Goal: Book appointment/travel/reservation

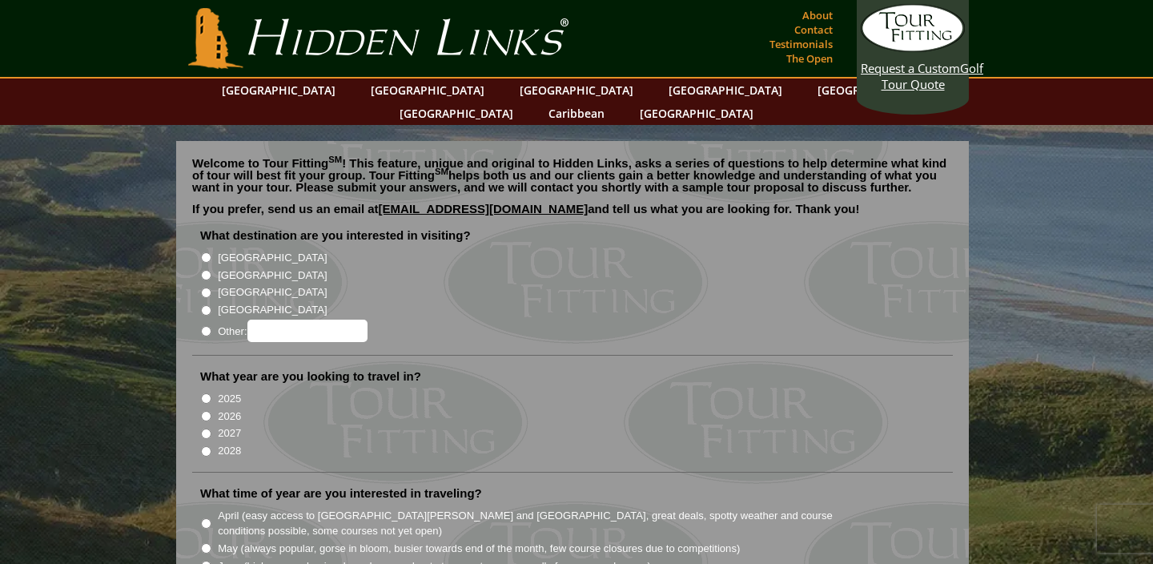
click at [205, 270] on input "[GEOGRAPHIC_DATA]" at bounding box center [206, 275] width 10 height 10
radio input "true"
click at [207, 411] on input "2026" at bounding box center [206, 416] width 10 height 10
radio input "true"
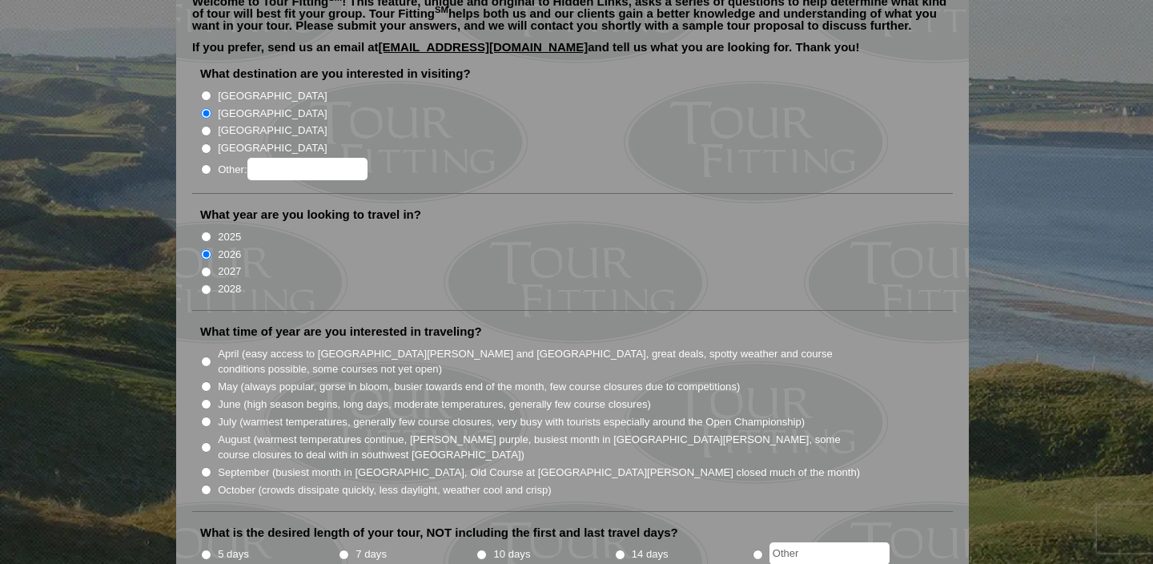
scroll to position [167, 0]
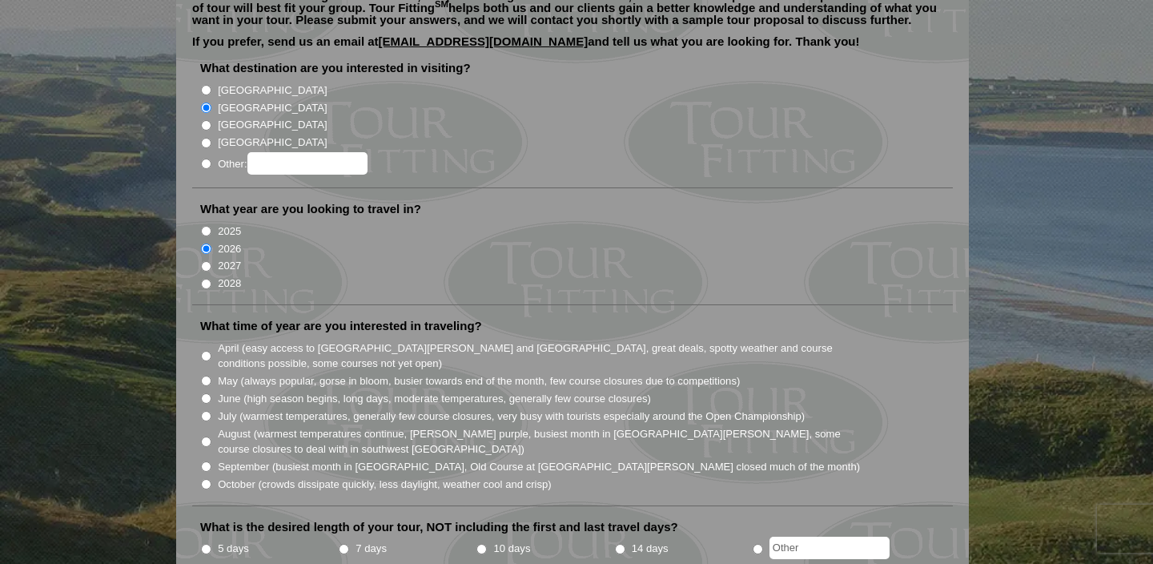
click at [207, 411] on input "July (warmest temperatures, generally few course closures, very busy with touri…" at bounding box center [206, 416] width 10 height 10
radio input "true"
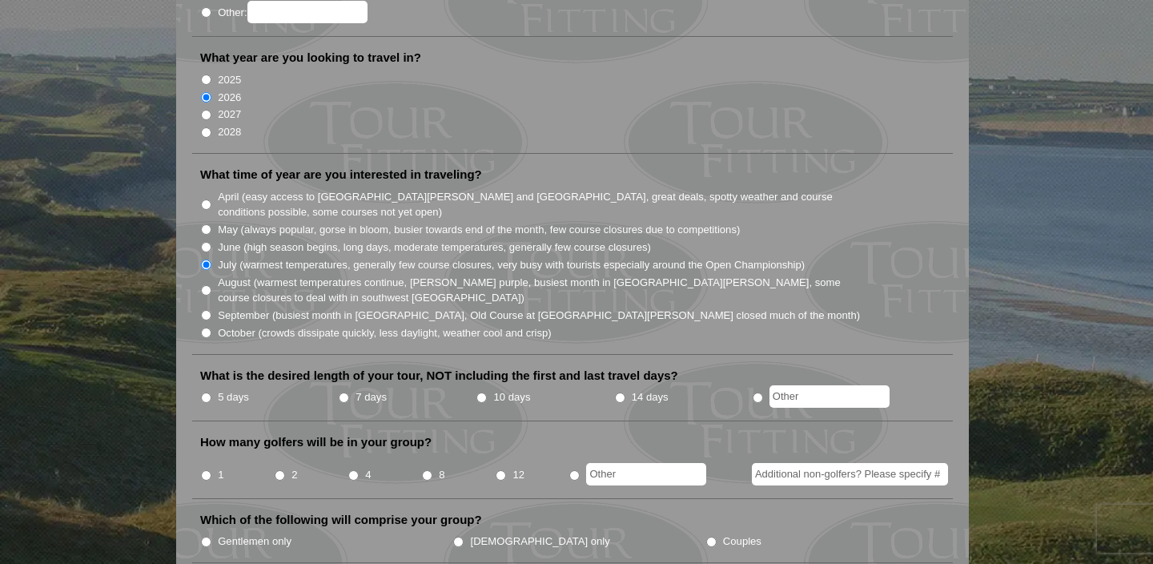
scroll to position [323, 0]
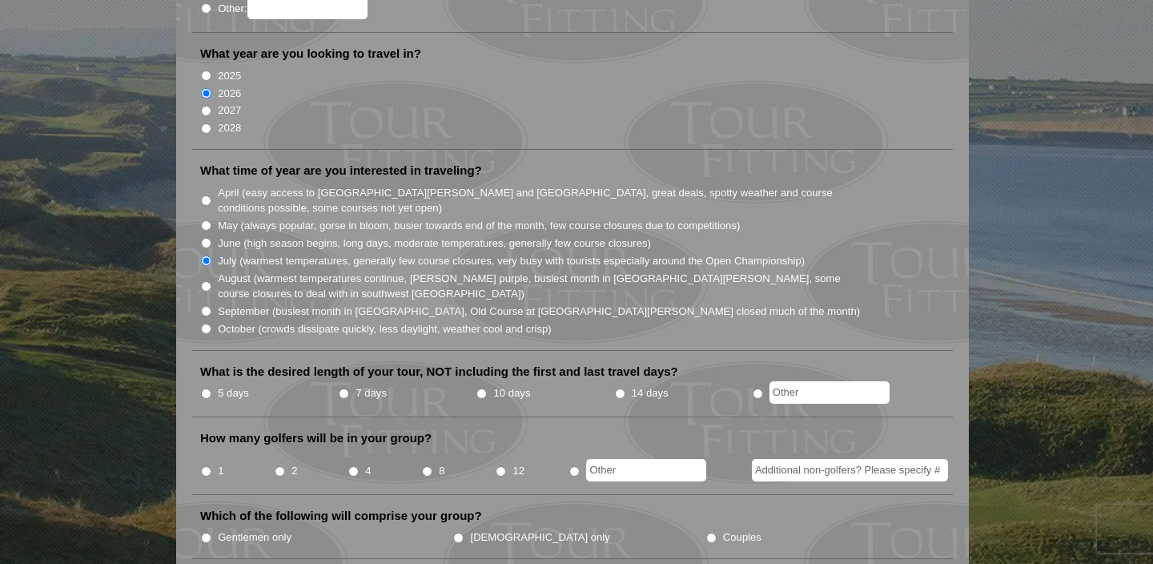
click at [205, 388] on input "5 days" at bounding box center [206, 393] width 10 height 10
radio input "true"
click at [281, 466] on input "2" at bounding box center [280, 471] width 10 height 10
radio input "true"
click at [206, 533] on input "Gentlemen only" at bounding box center [206, 538] width 10 height 10
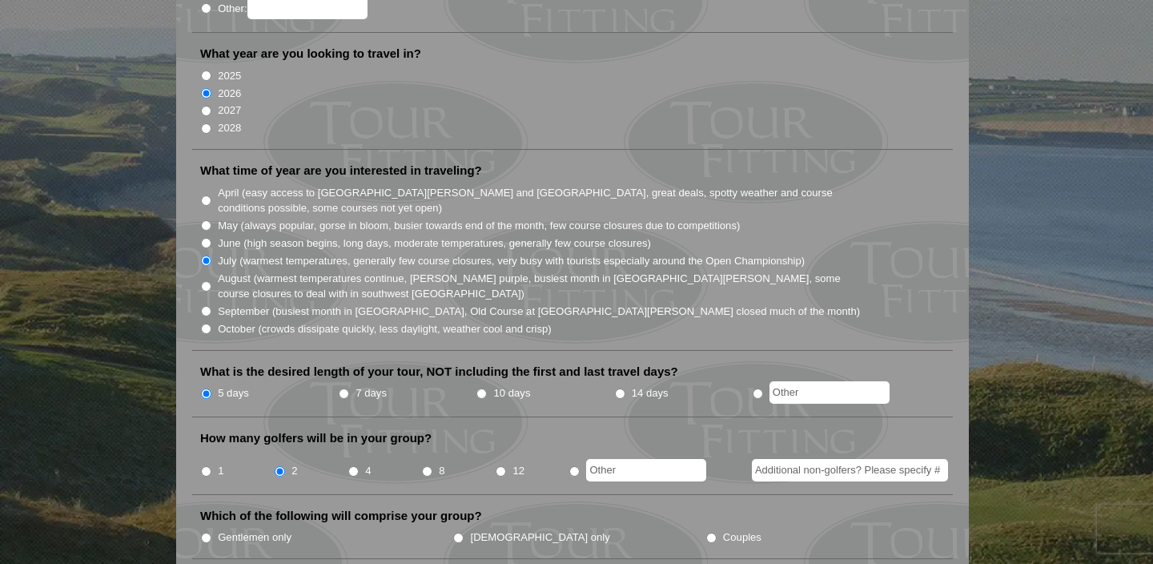
radio input "true"
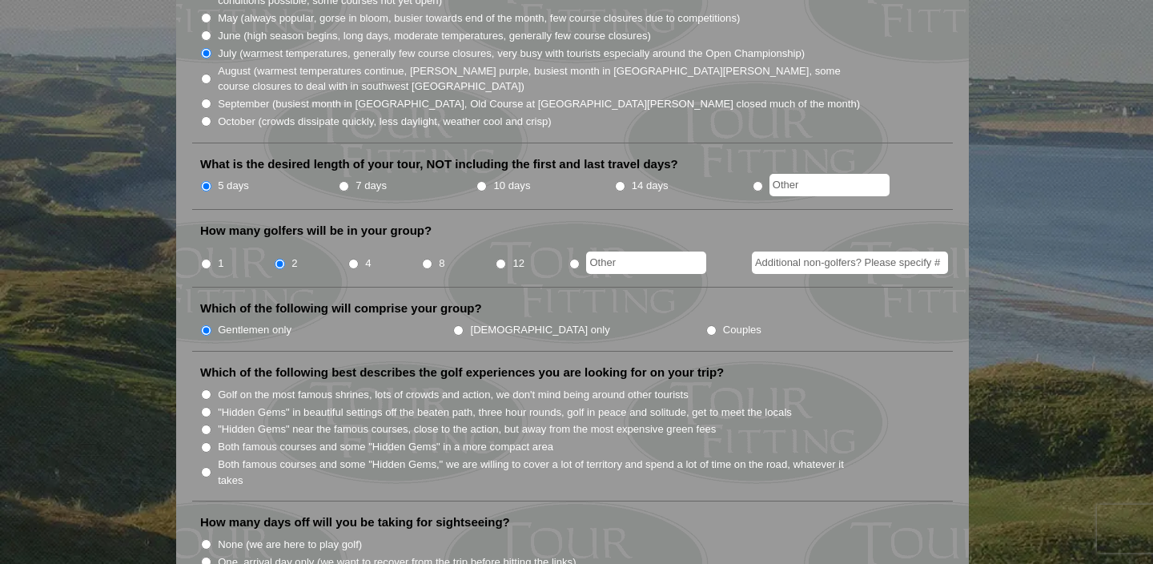
scroll to position [532, 0]
click at [203, 537] on input "None (we are here to play golf)" at bounding box center [206, 542] width 10 height 10
radio input "true"
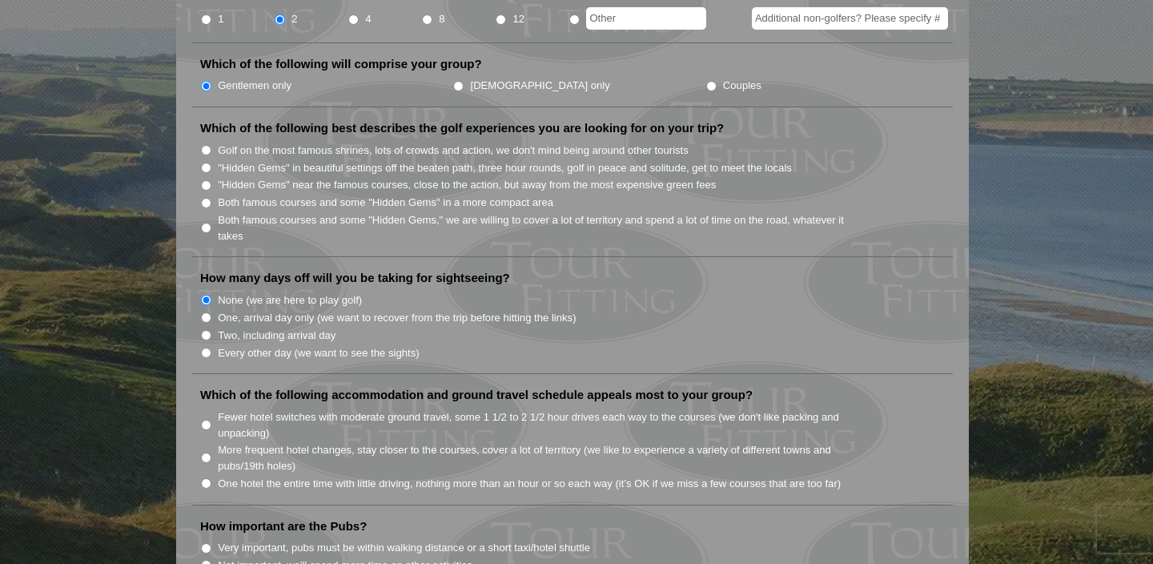
scroll to position [782, 0]
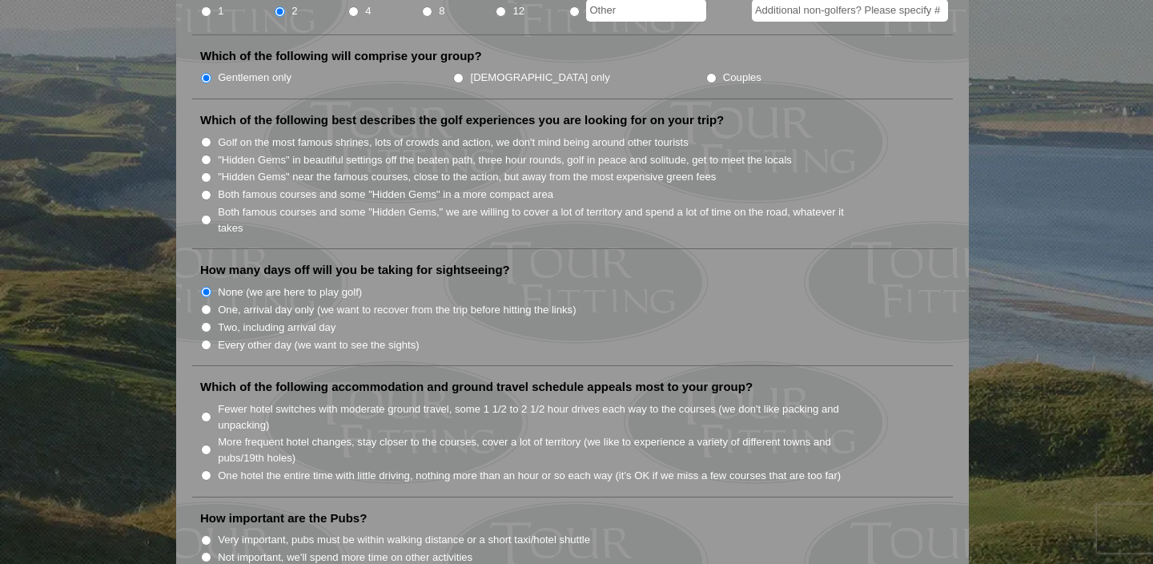
click at [208, 470] on input "One hotel the entire time with little driving, nothing more than an hour or so …" at bounding box center [206, 475] width 10 height 10
radio input "true"
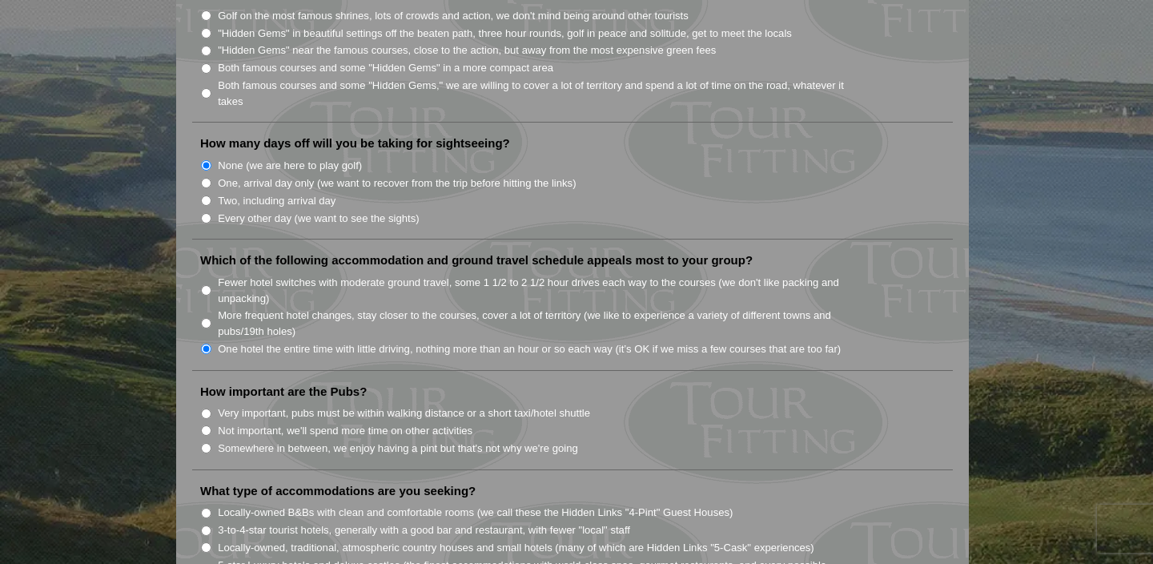
scroll to position [911, 0]
click at [206, 441] on input "Somewhere in between, we enjoy having a pint but that's not why we're going" at bounding box center [206, 446] width 10 height 10
radio input "true"
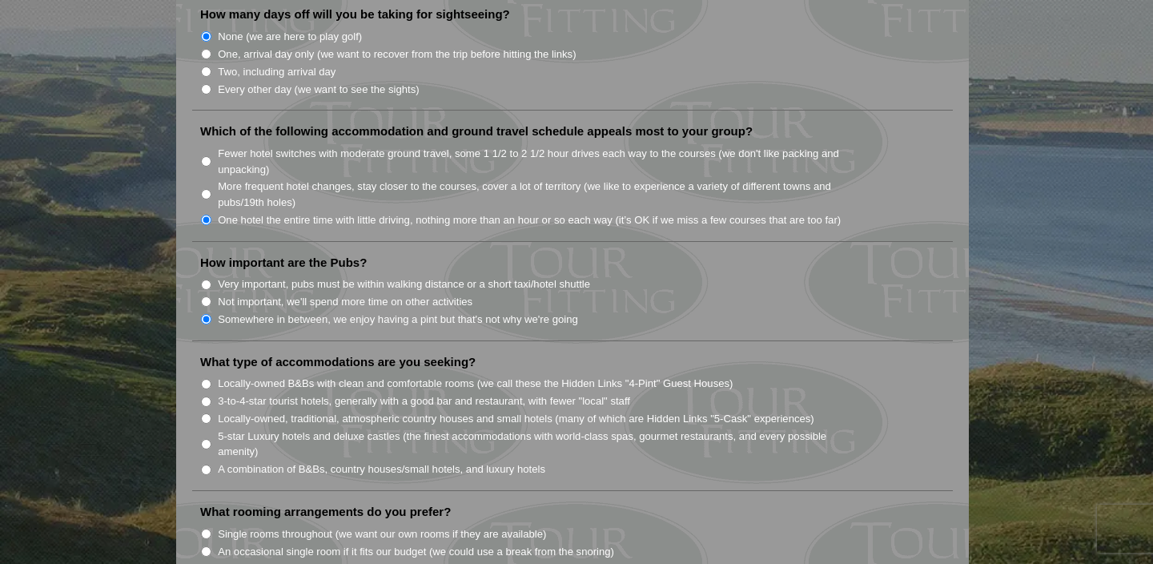
scroll to position [1046, 0]
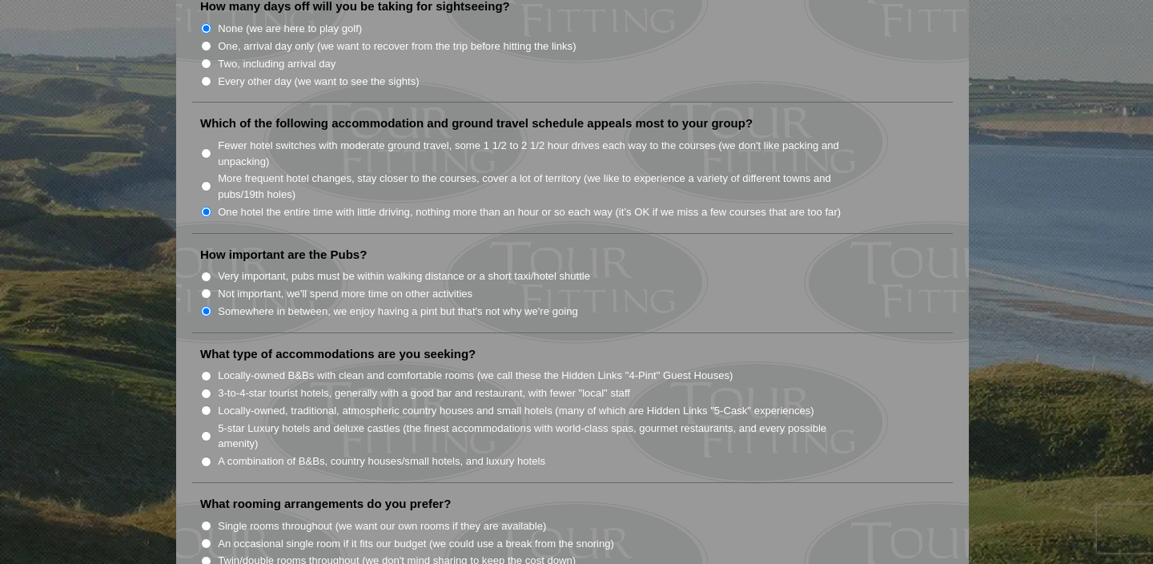
click at [208, 405] on input "Locally-owned, traditional, atmospheric country houses and small hotels (many o…" at bounding box center [206, 410] width 10 height 10
radio input "true"
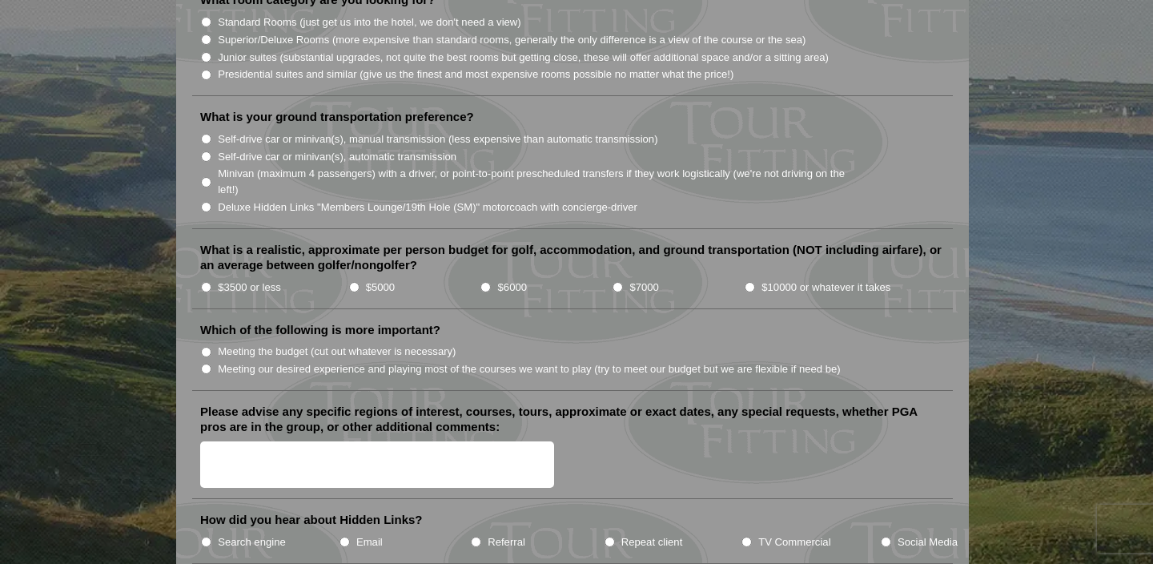
scroll to position [1652, 0]
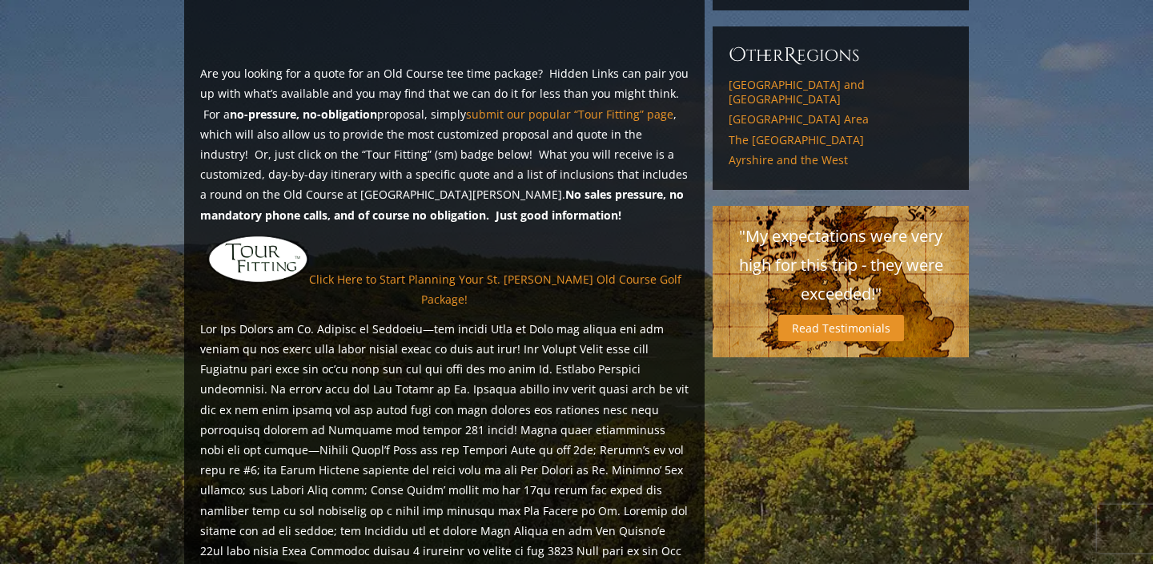
scroll to position [1257, 0]
